Goal: Transaction & Acquisition: Purchase product/service

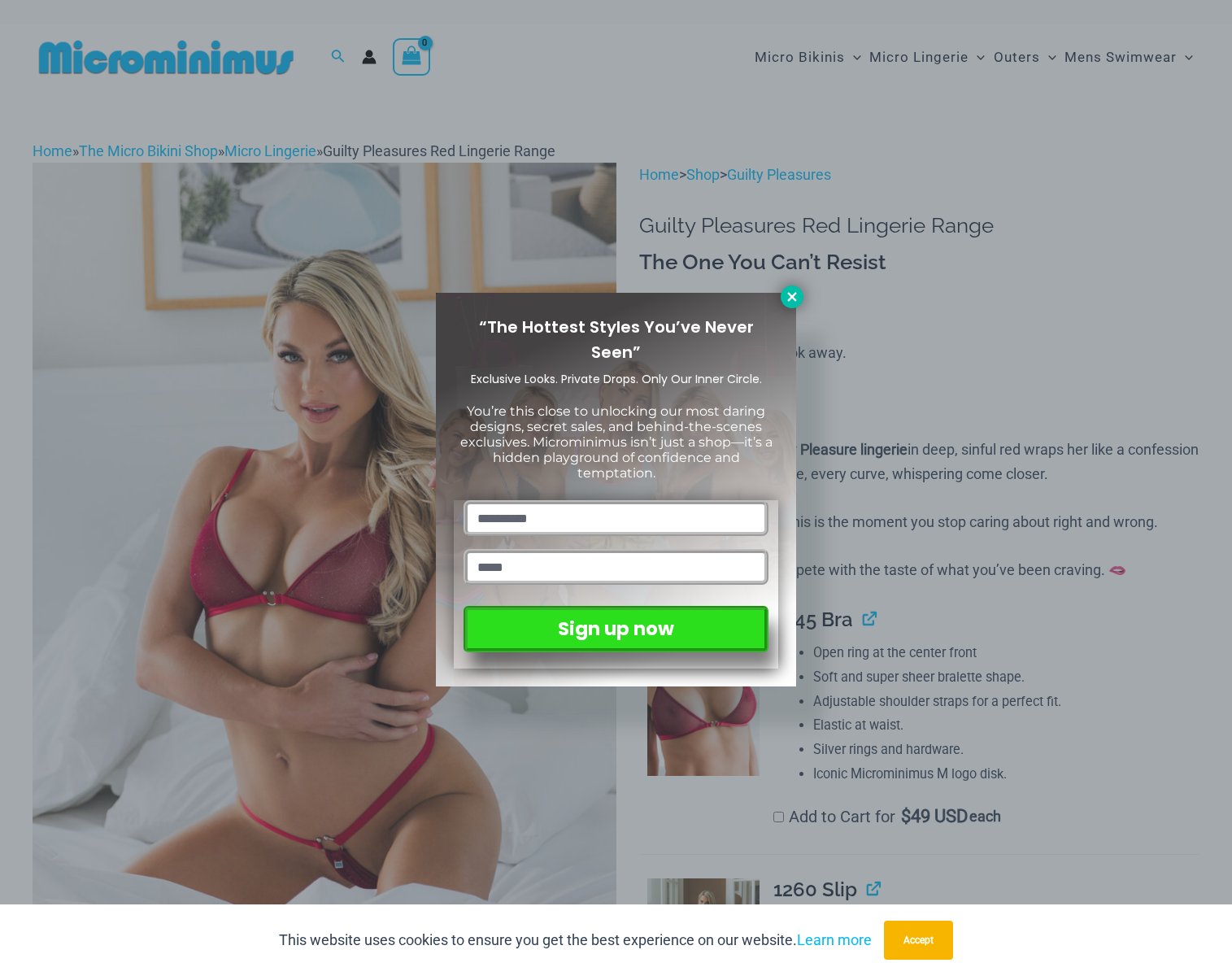
type input "**********"
click at [787, 297] on icon at bounding box center [792, 296] width 14 height 14
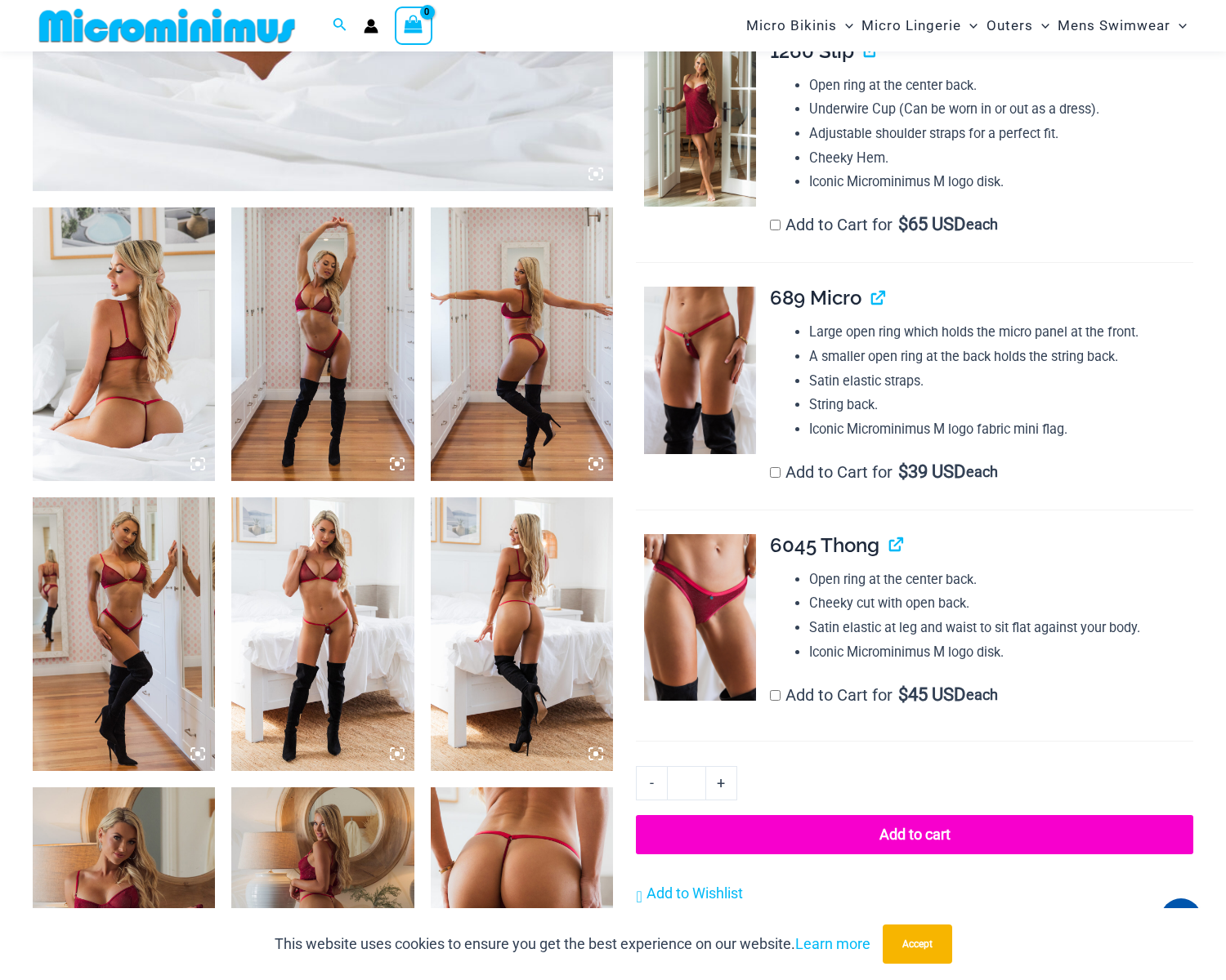
scroll to position [969, 0]
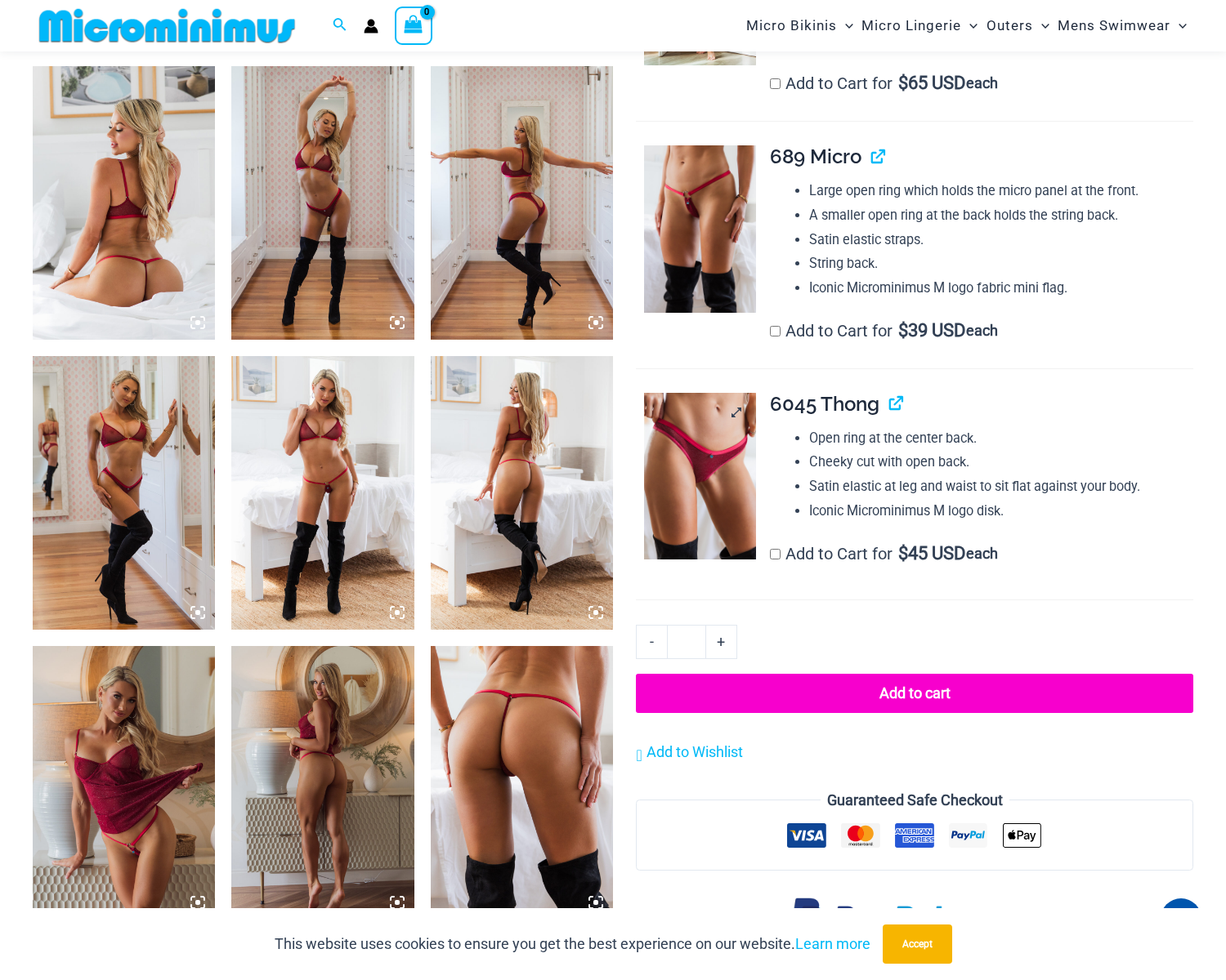
click at [737, 487] on img at bounding box center [700, 477] width 111 height 167
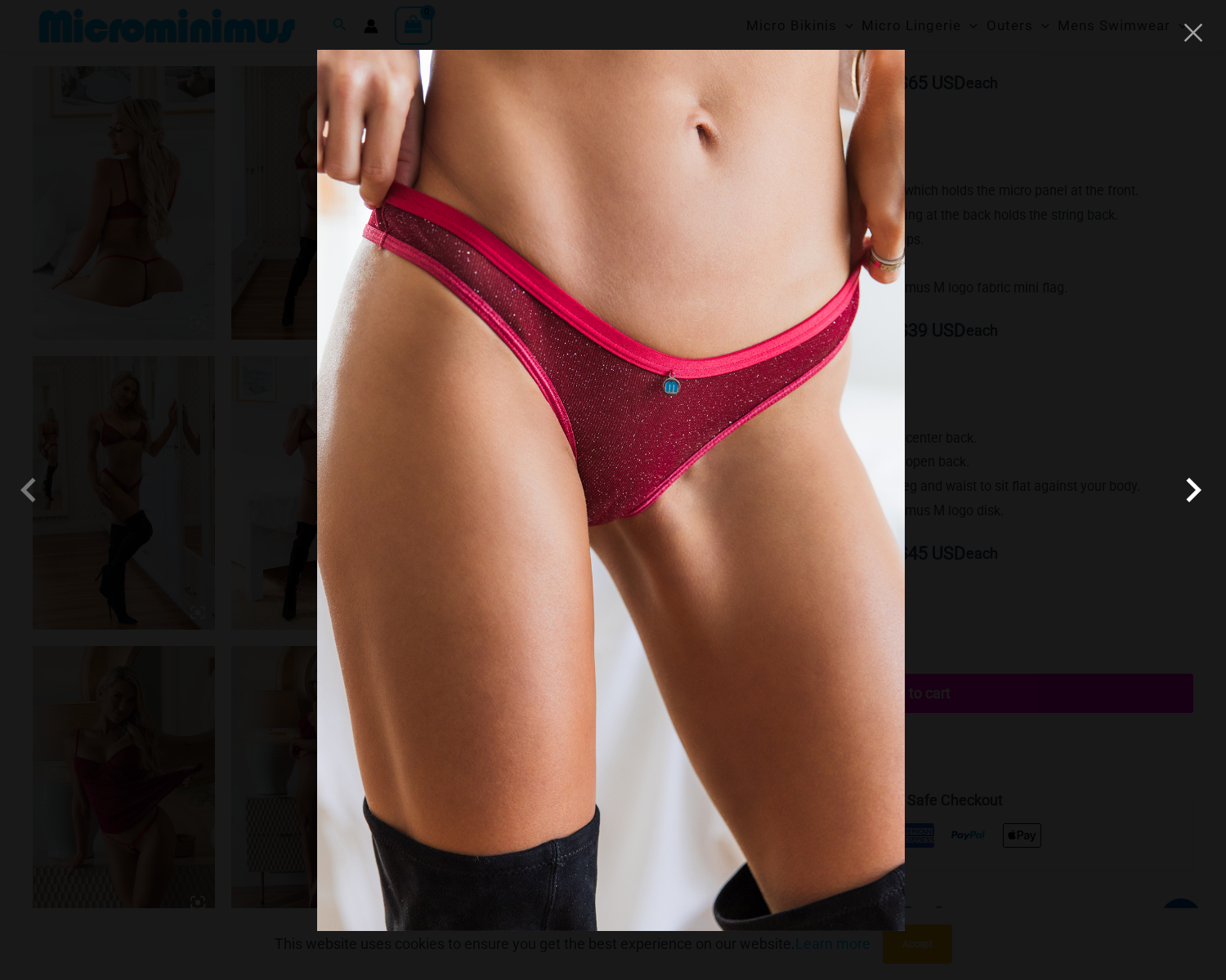
click at [1197, 498] on span at bounding box center [1193, 490] width 49 height 49
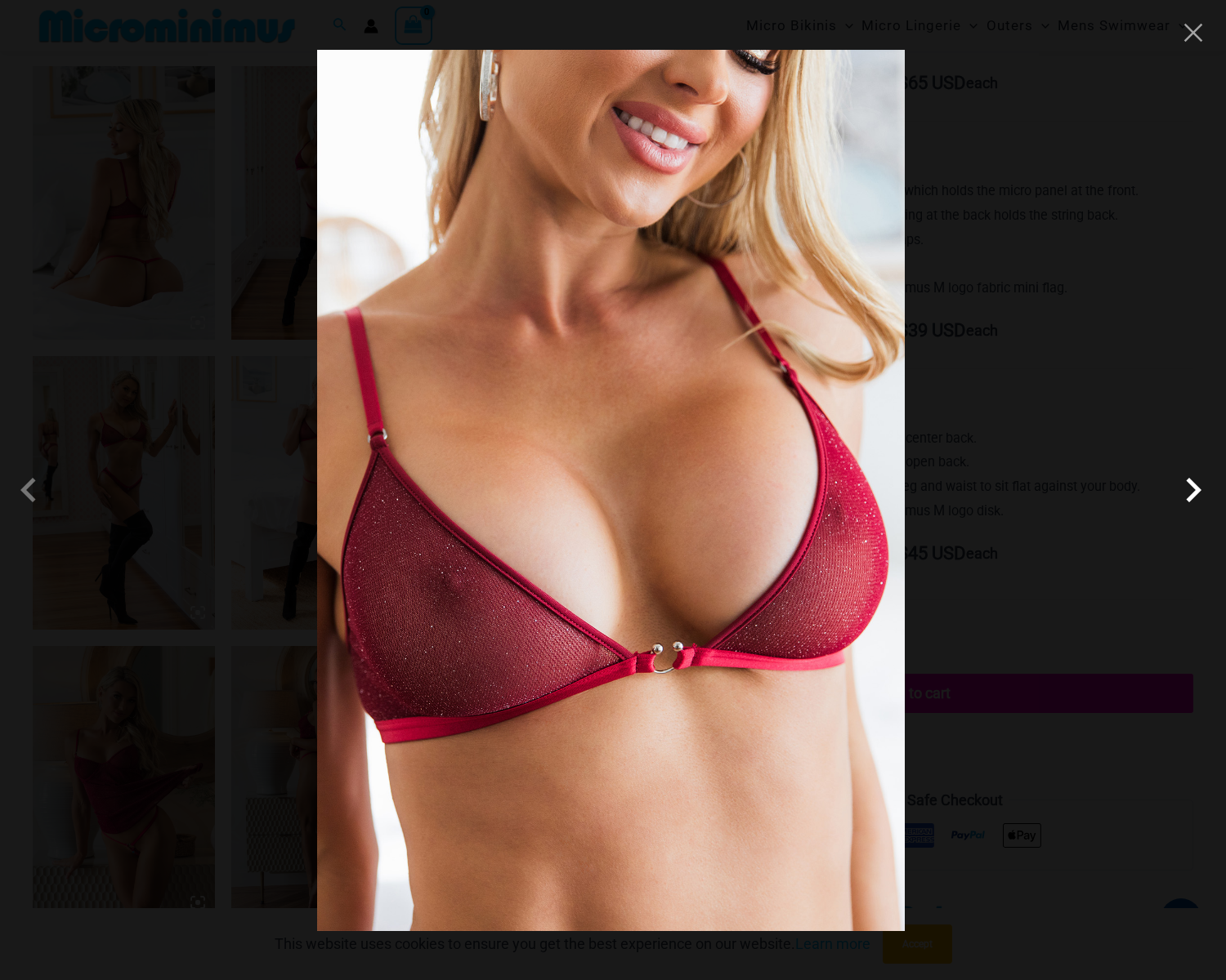
click at [1197, 498] on span at bounding box center [1193, 490] width 49 height 49
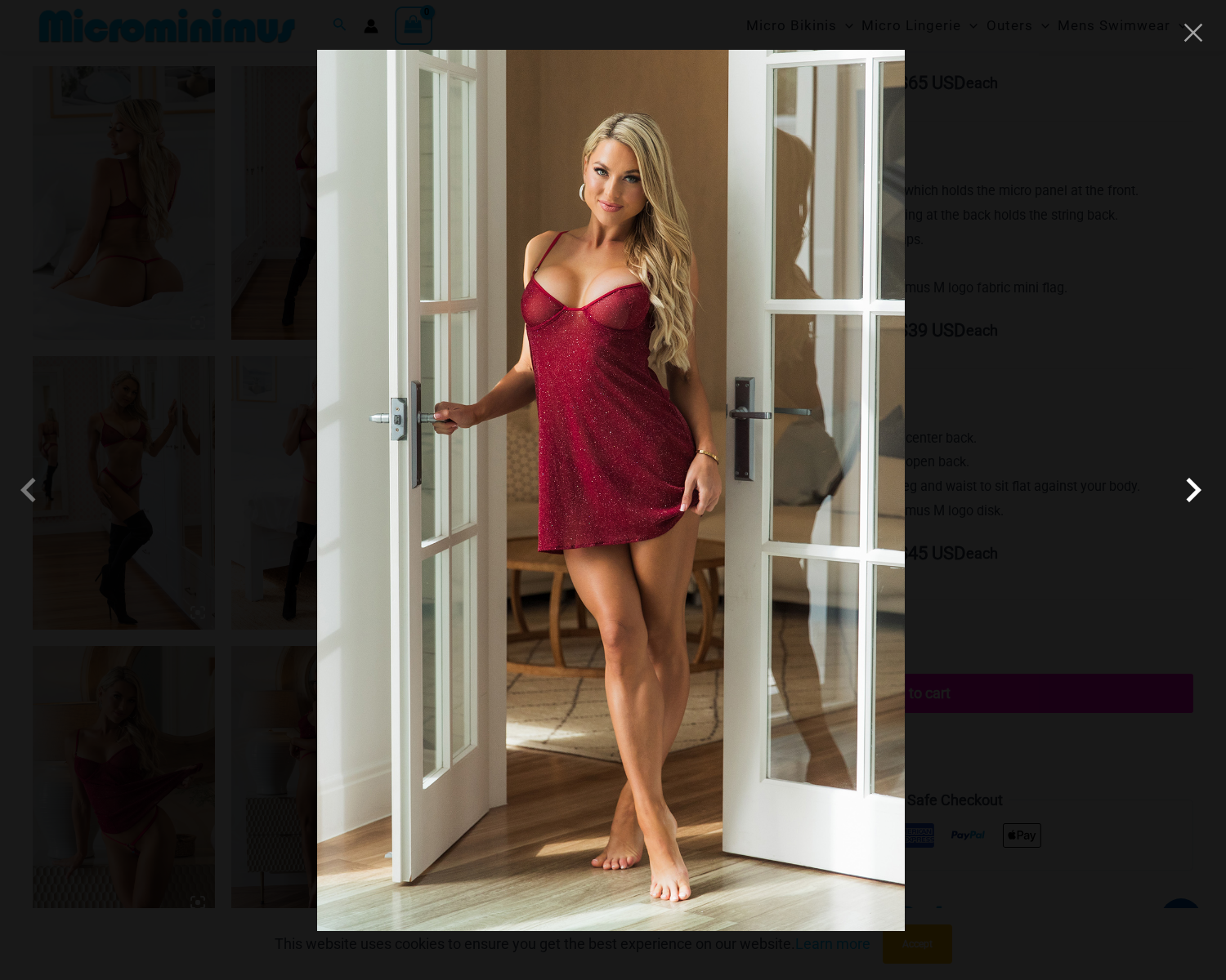
click at [1197, 498] on span at bounding box center [1193, 490] width 49 height 49
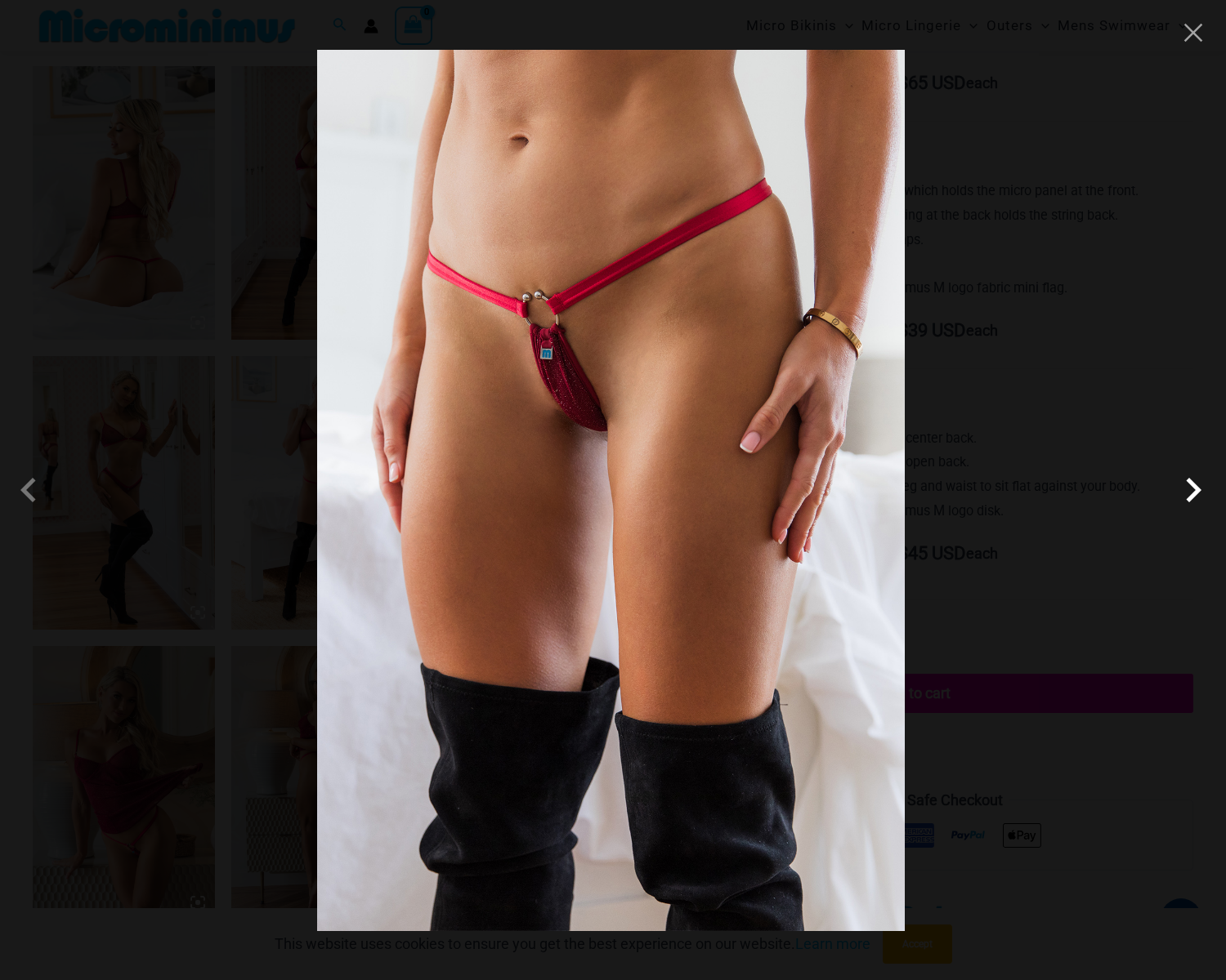
click at [1197, 498] on span at bounding box center [1193, 490] width 49 height 49
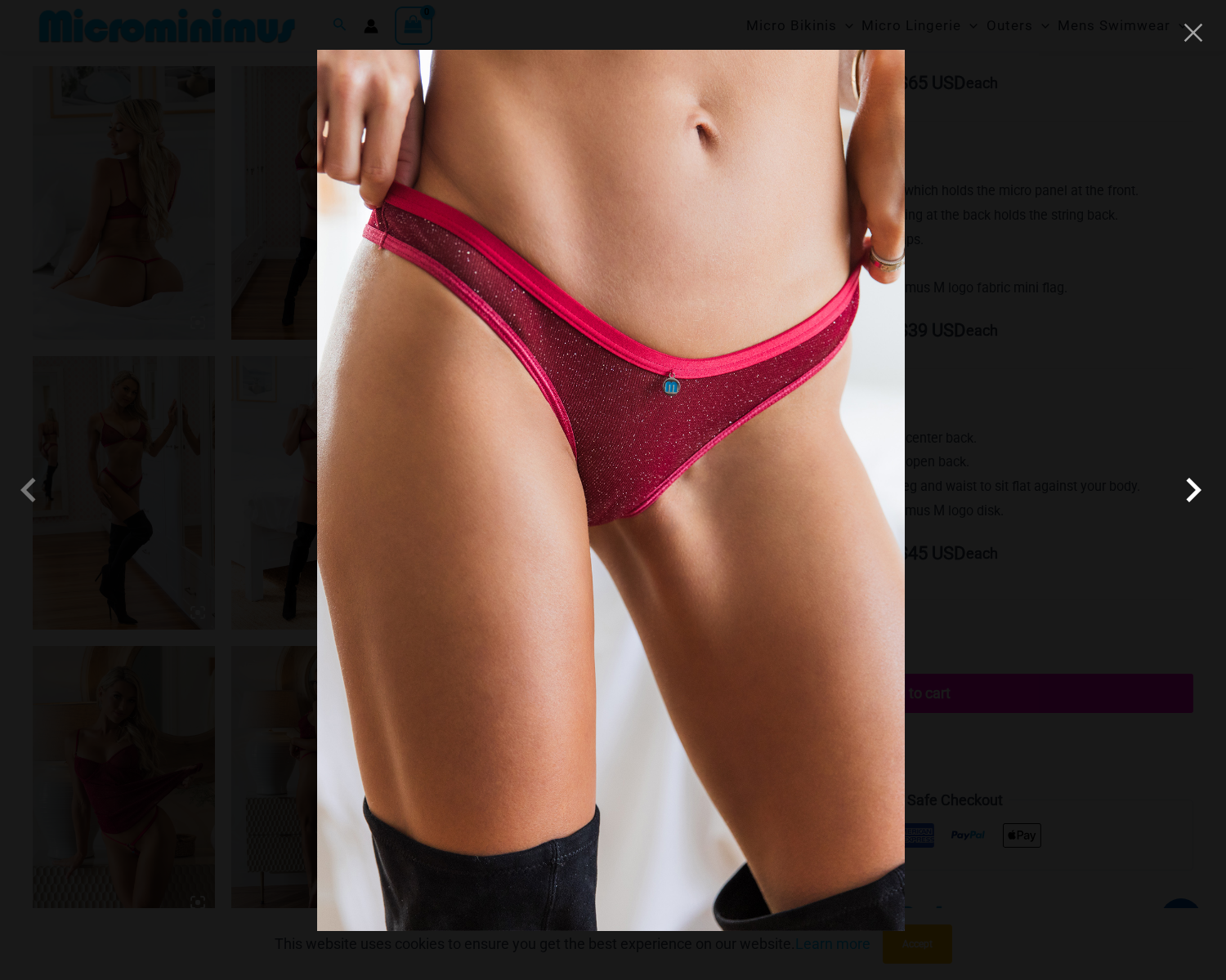
click at [1196, 498] on span at bounding box center [1193, 490] width 49 height 49
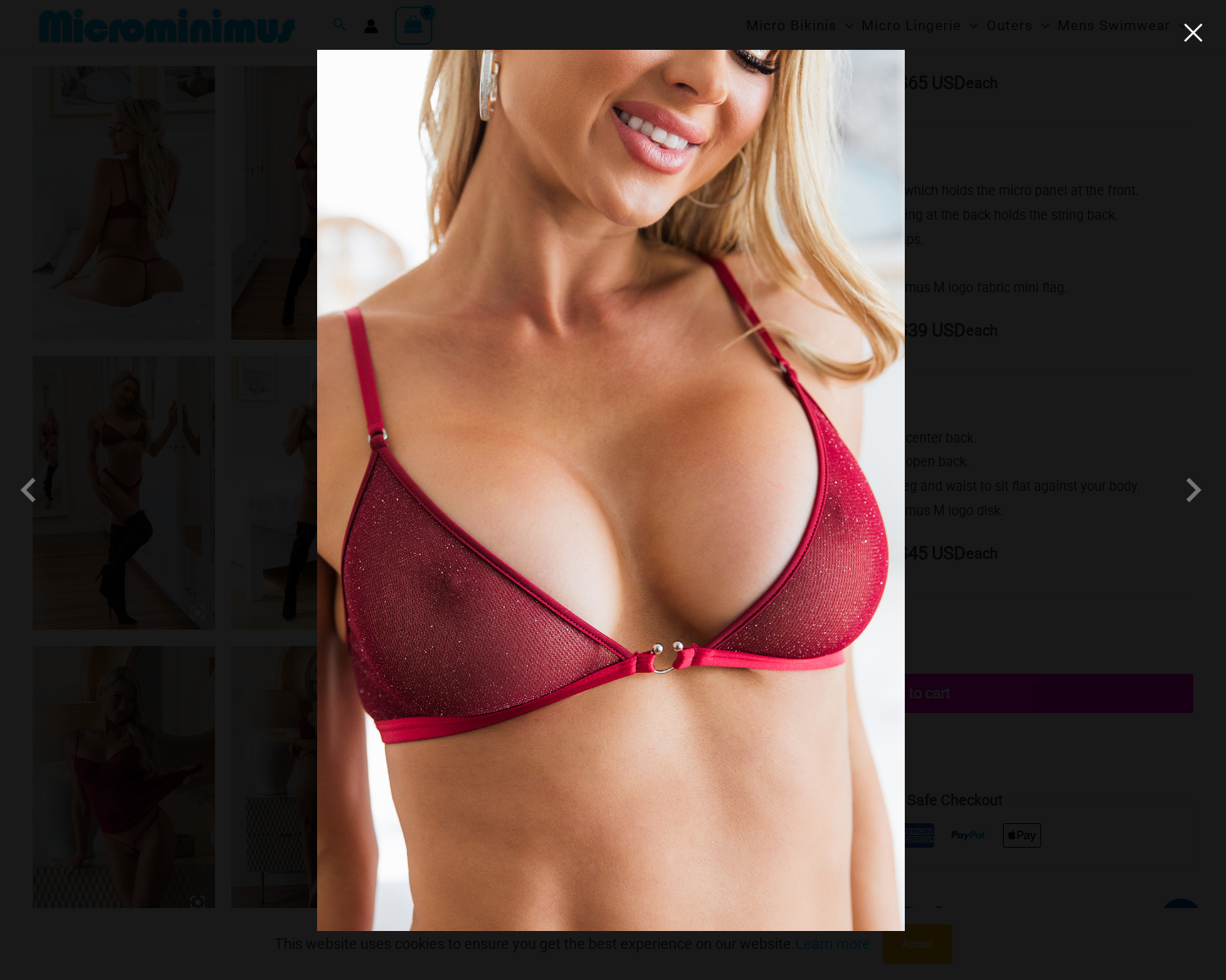
click at [1191, 44] on button "Close" at bounding box center [1193, 33] width 25 height 25
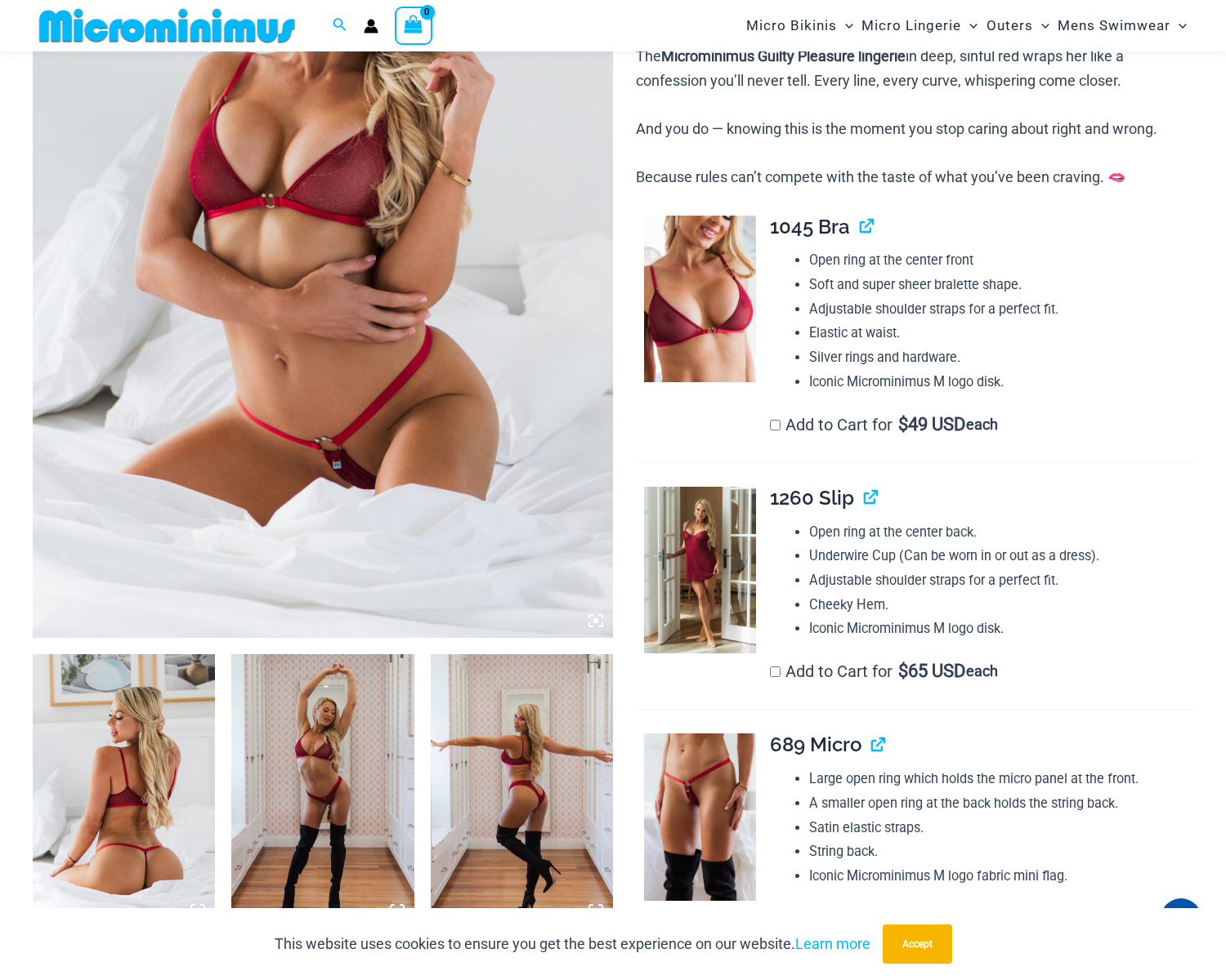
scroll to position [397, 0]
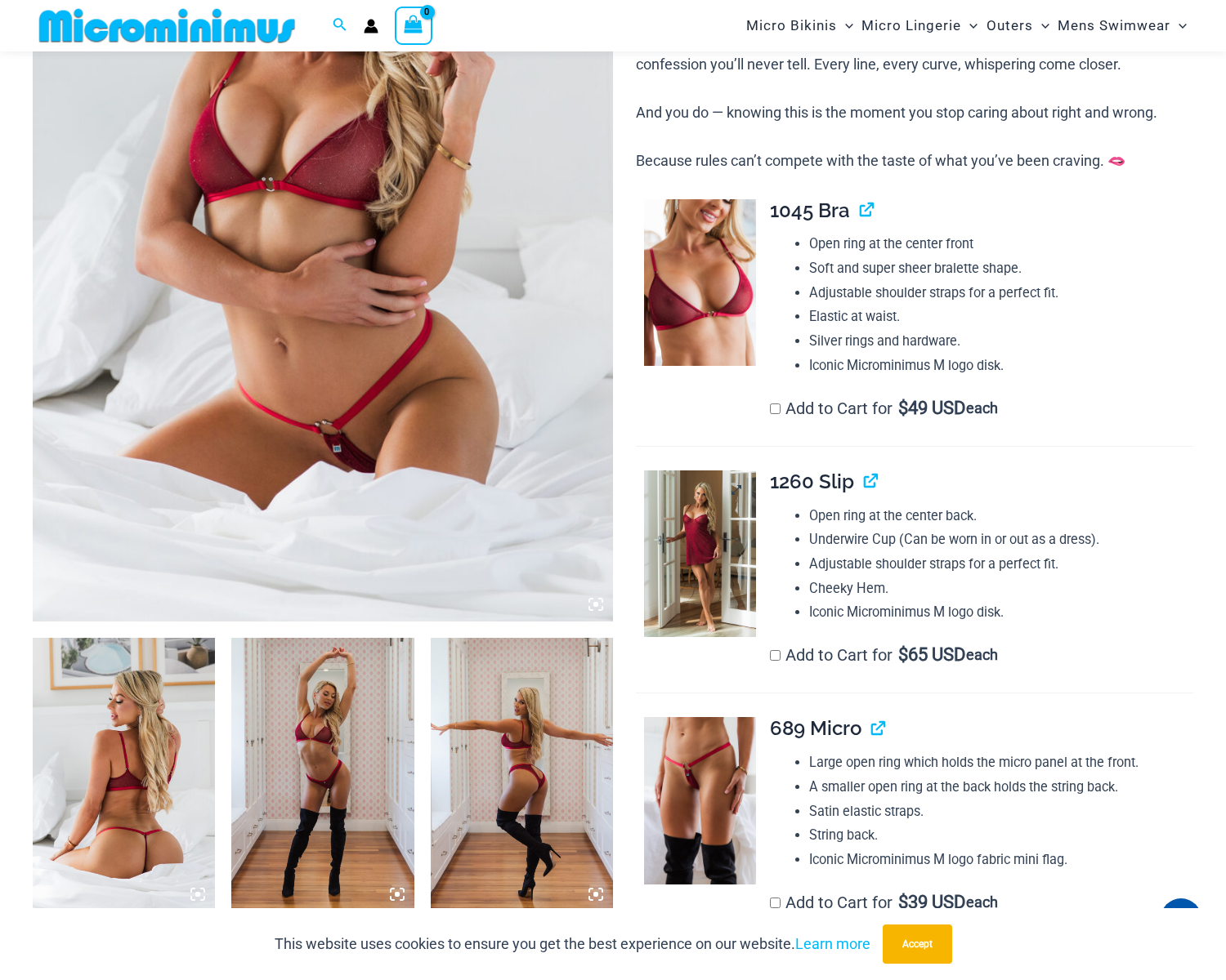
click at [730, 534] on img at bounding box center [700, 554] width 111 height 167
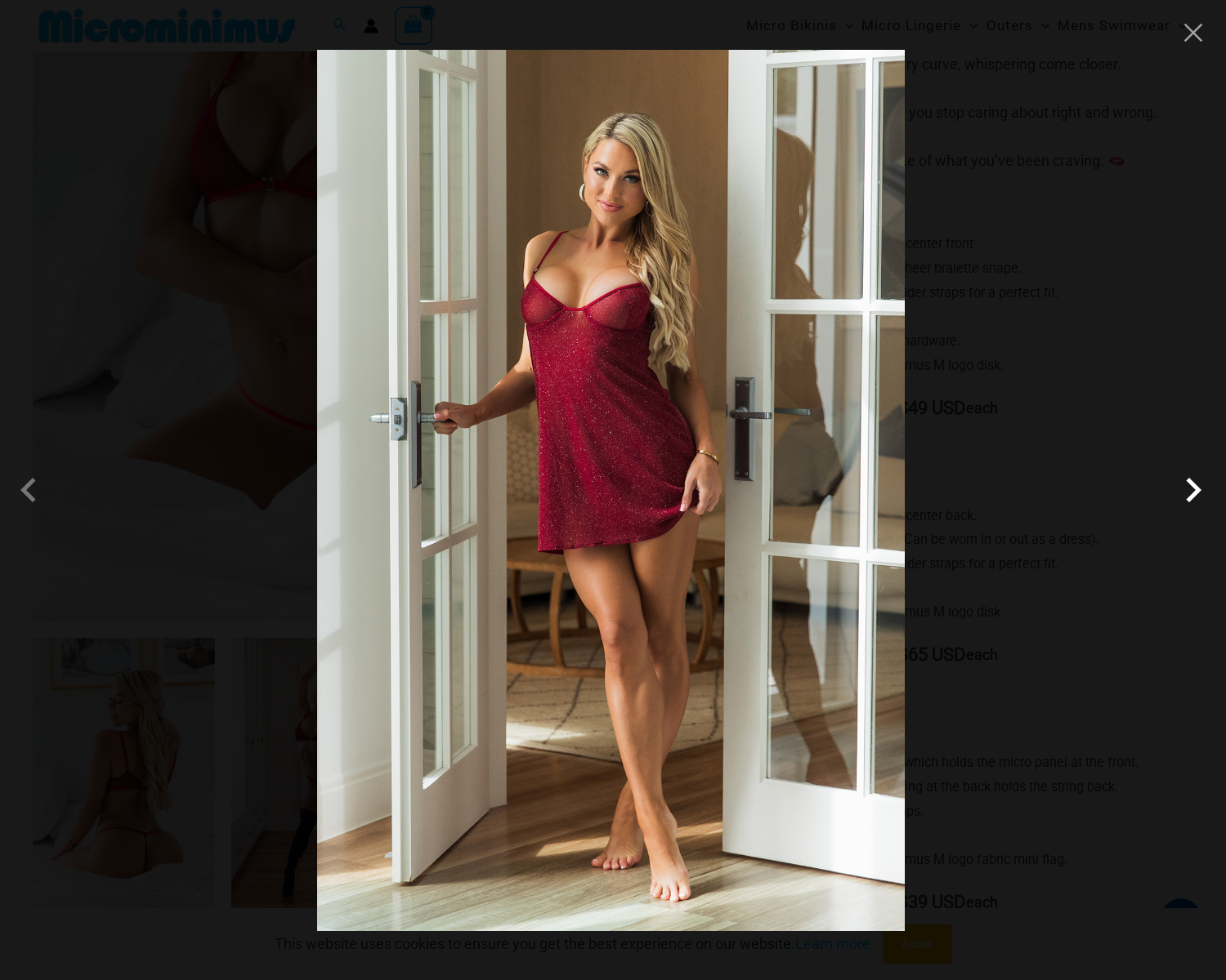
click at [1199, 505] on span at bounding box center [1193, 490] width 49 height 49
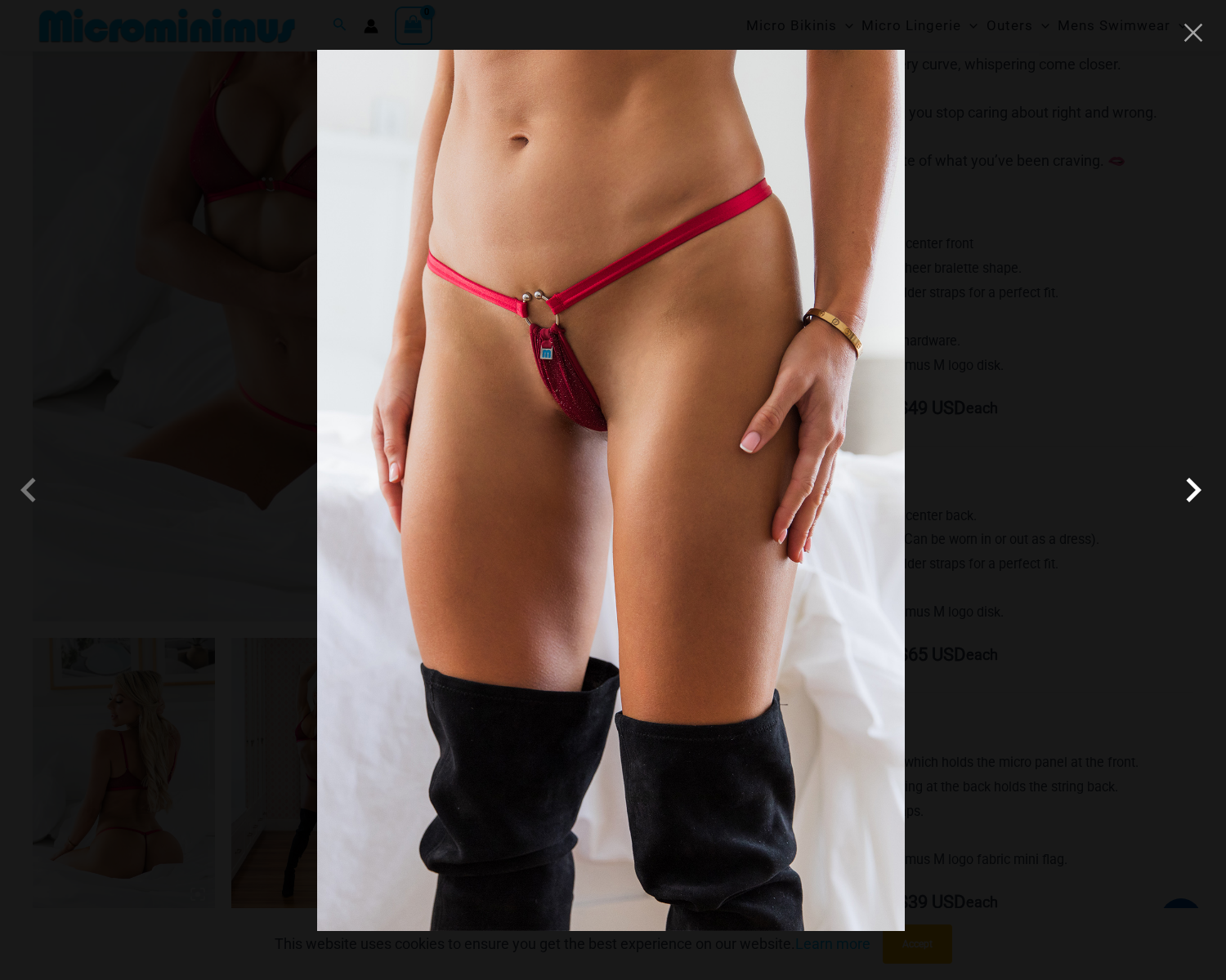
click at [1199, 505] on span at bounding box center [1193, 490] width 49 height 49
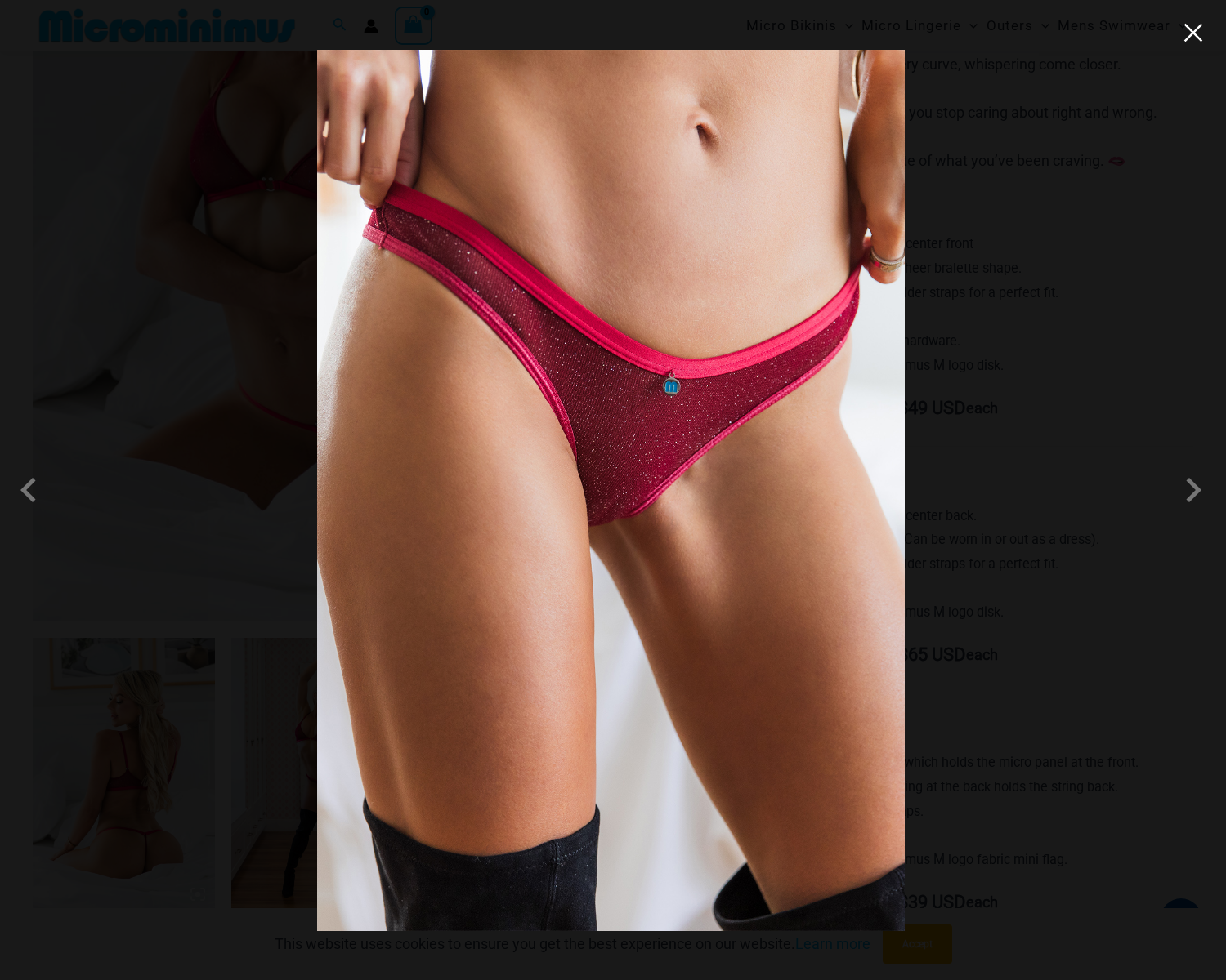
click at [1183, 35] on button "Close" at bounding box center [1193, 33] width 25 height 25
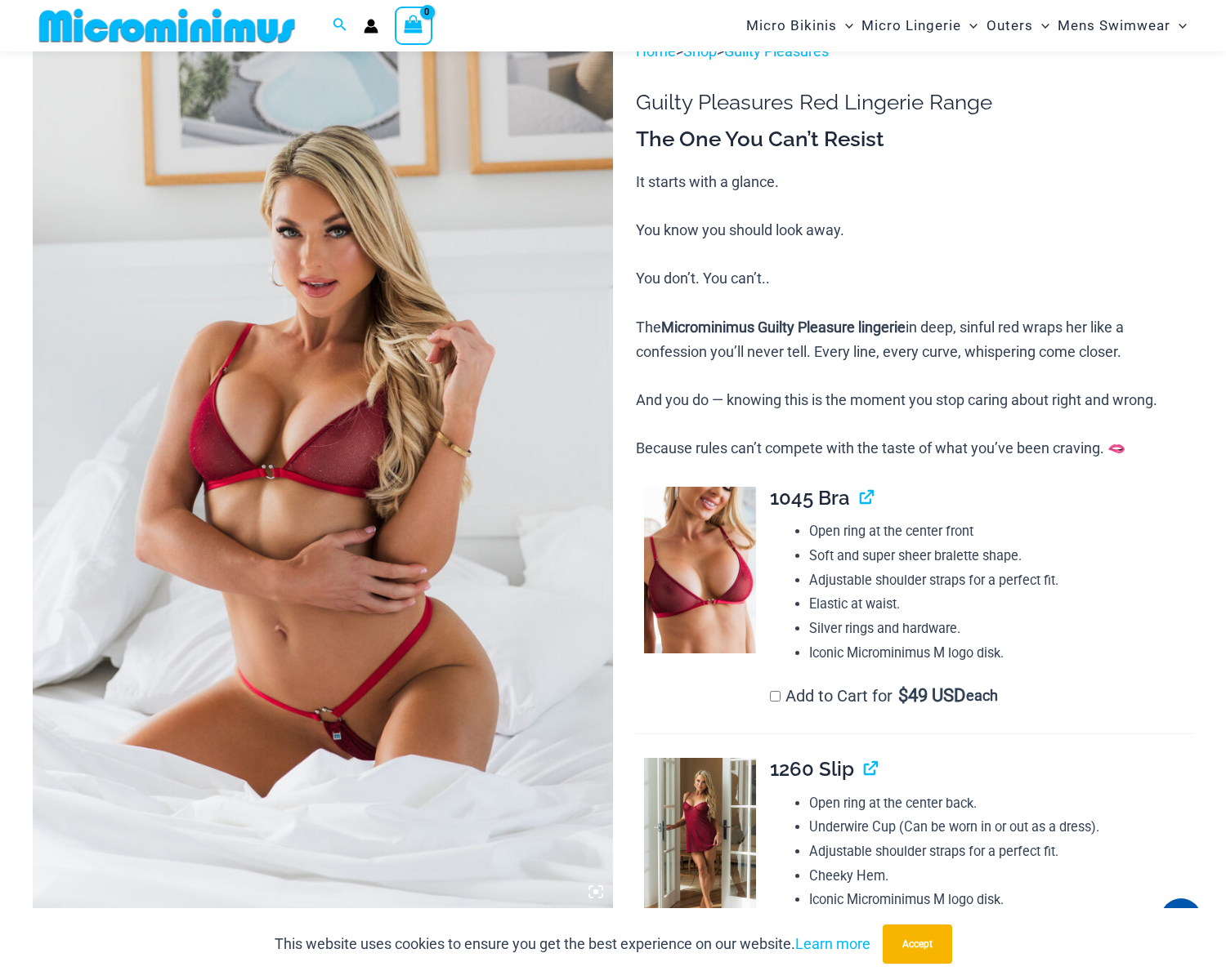
scroll to position [0, 0]
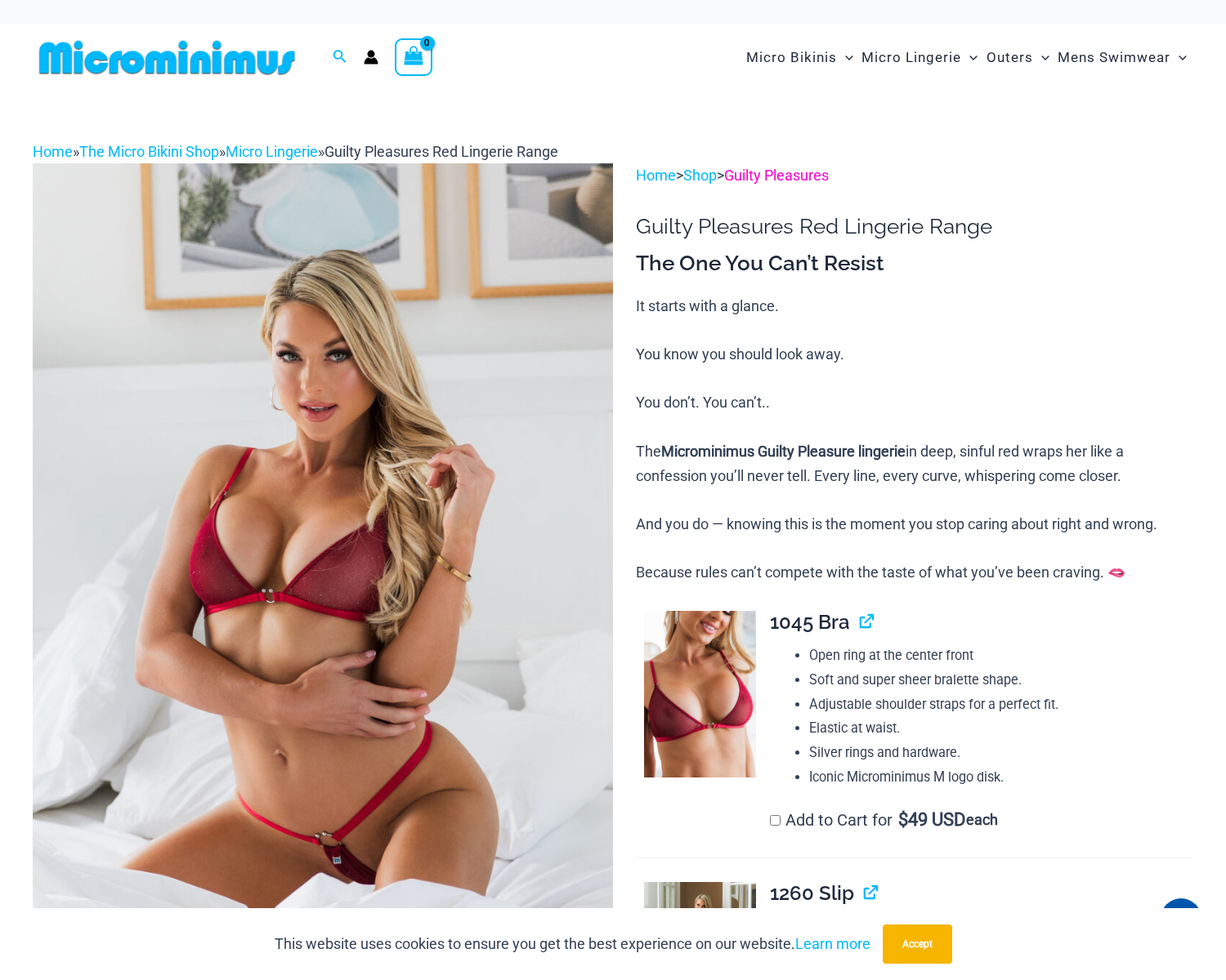
click at [791, 175] on link "Guilty Pleasures" at bounding box center [775, 175] width 104 height 17
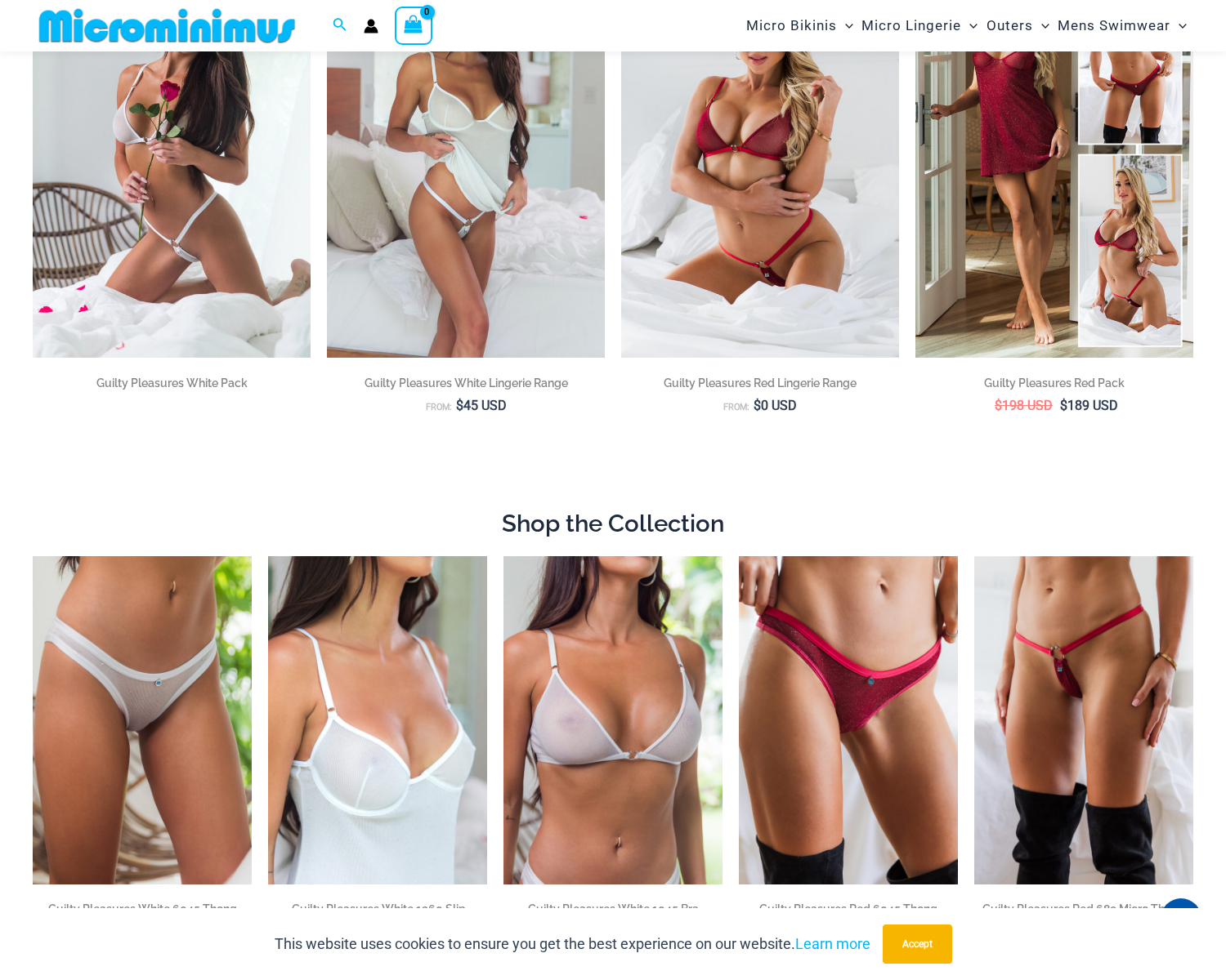
scroll to position [234, 0]
